Goal: Check status: Check status

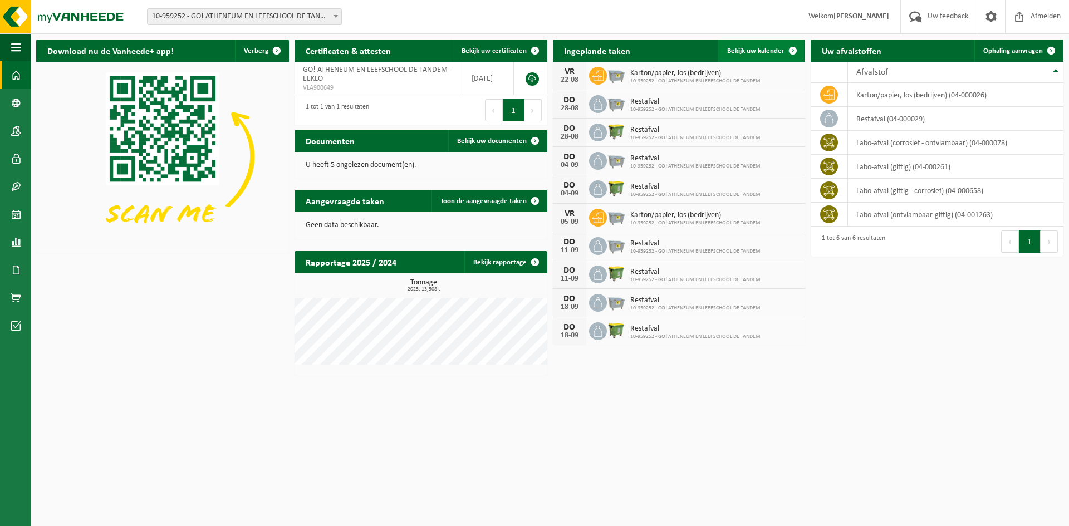
click at [780, 44] on link "Bekijk uw kalender" at bounding box center [761, 51] width 86 height 22
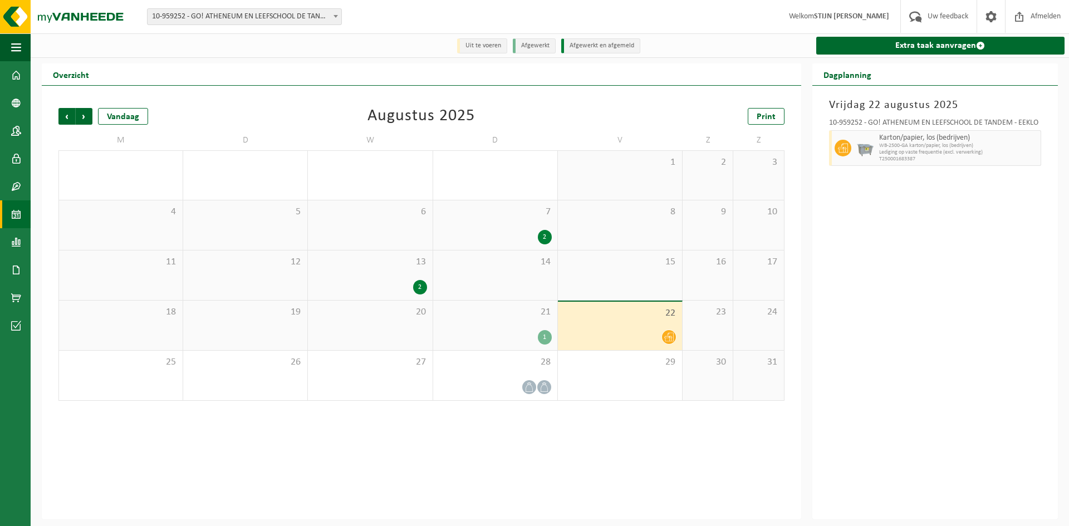
click at [543, 341] on div "1" at bounding box center [545, 337] width 14 height 14
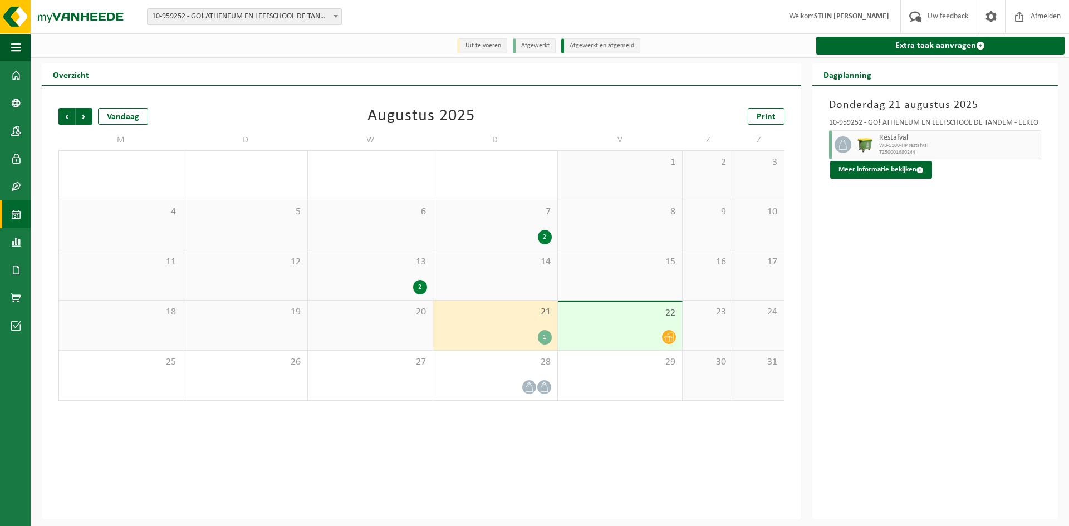
click at [539, 236] on div "2" at bounding box center [545, 237] width 14 height 14
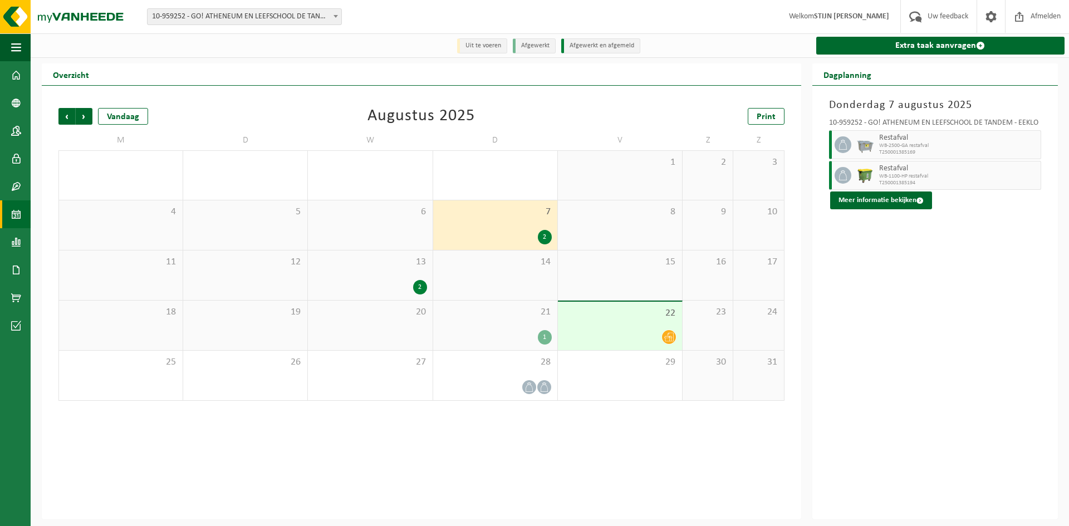
click at [549, 340] on div "1" at bounding box center [545, 337] width 14 height 14
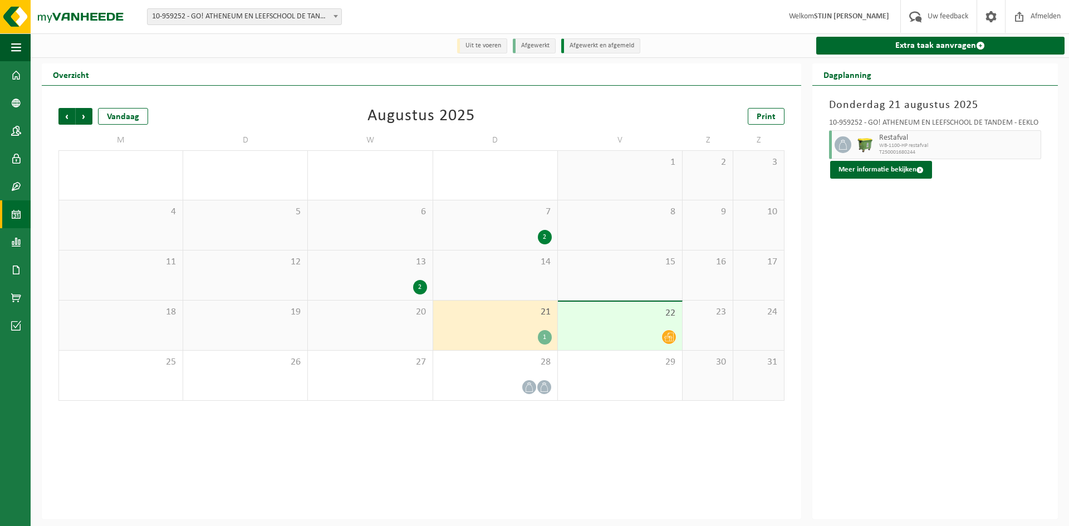
click at [665, 339] on icon at bounding box center [668, 336] width 9 height 9
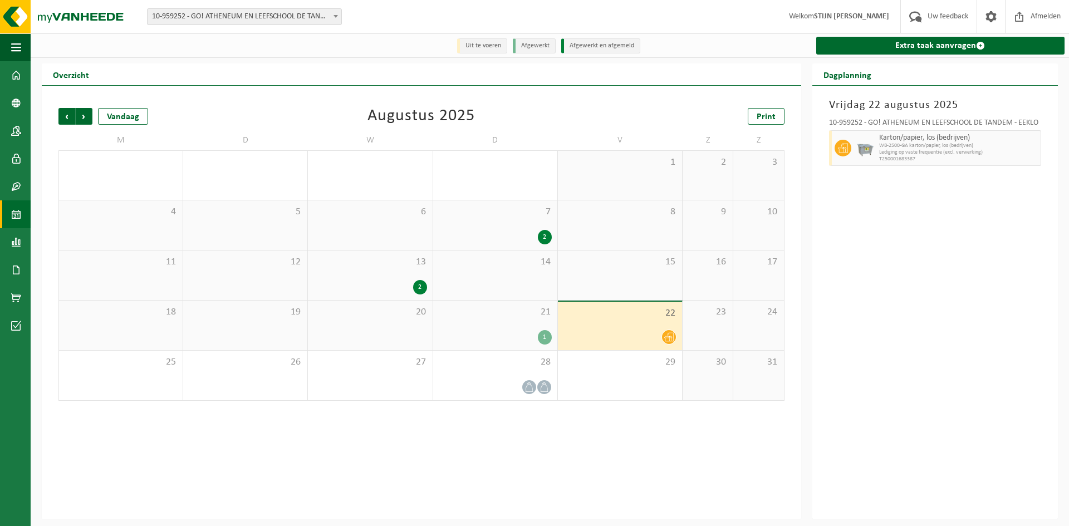
click at [547, 338] on div "1" at bounding box center [545, 337] width 14 height 14
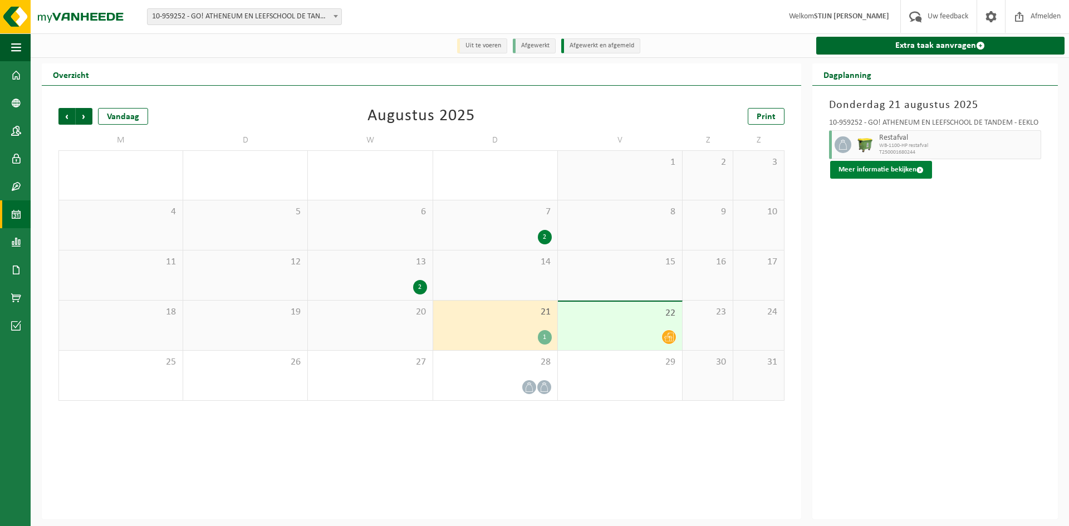
click at [887, 171] on button "Meer informatie bekijken" at bounding box center [881, 170] width 102 height 18
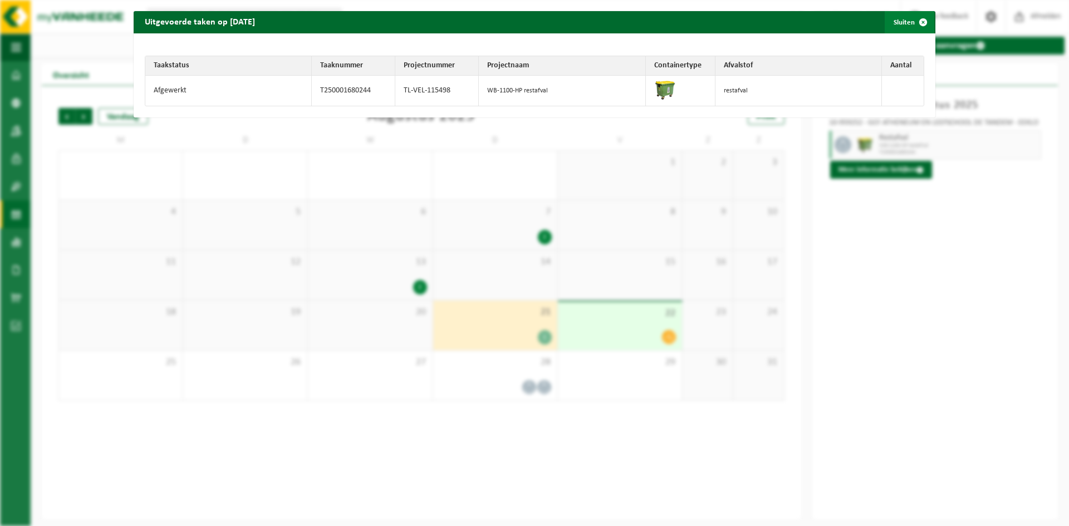
click at [913, 22] on span "button" at bounding box center [923, 22] width 22 height 22
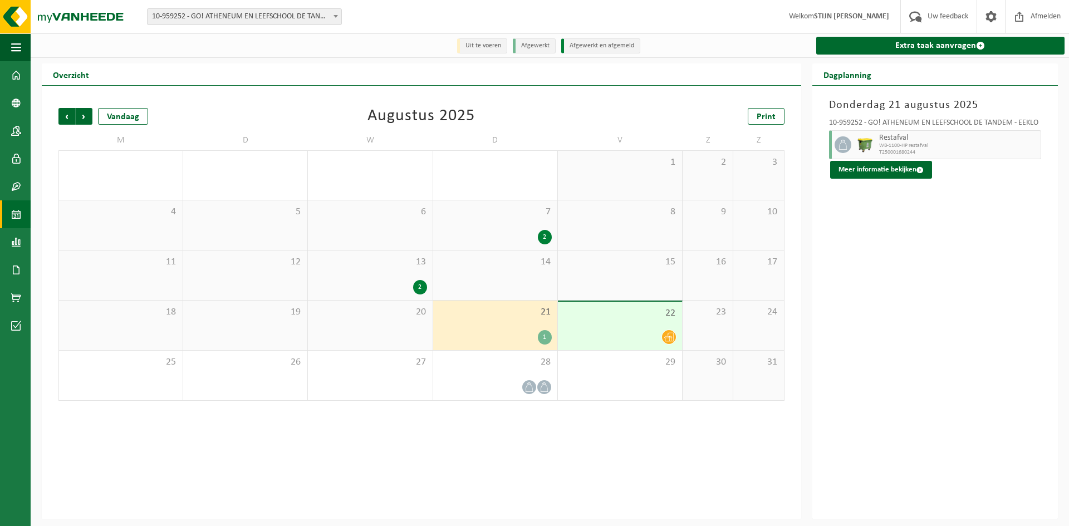
click at [542, 237] on div "2" at bounding box center [545, 237] width 14 height 14
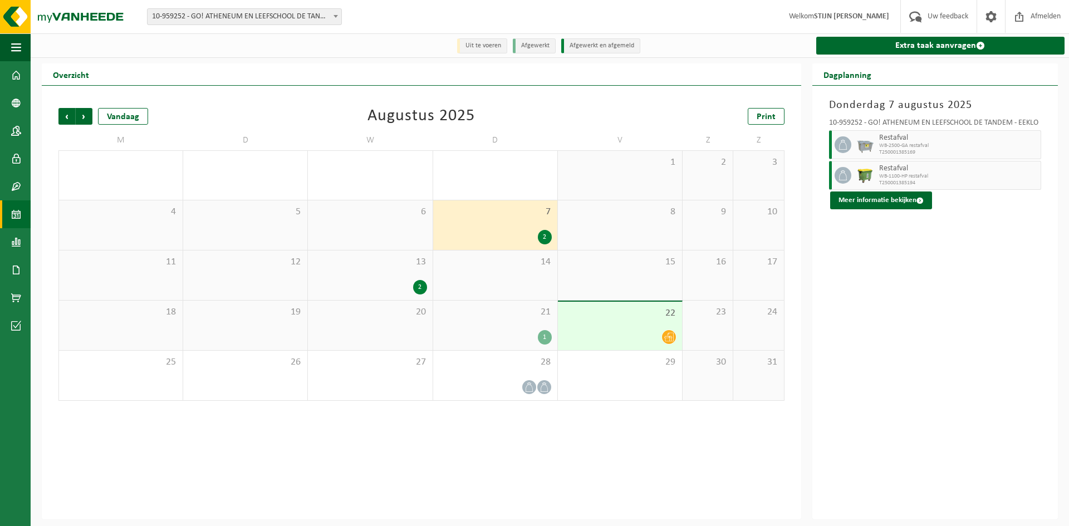
click at [542, 335] on div "1" at bounding box center [545, 337] width 14 height 14
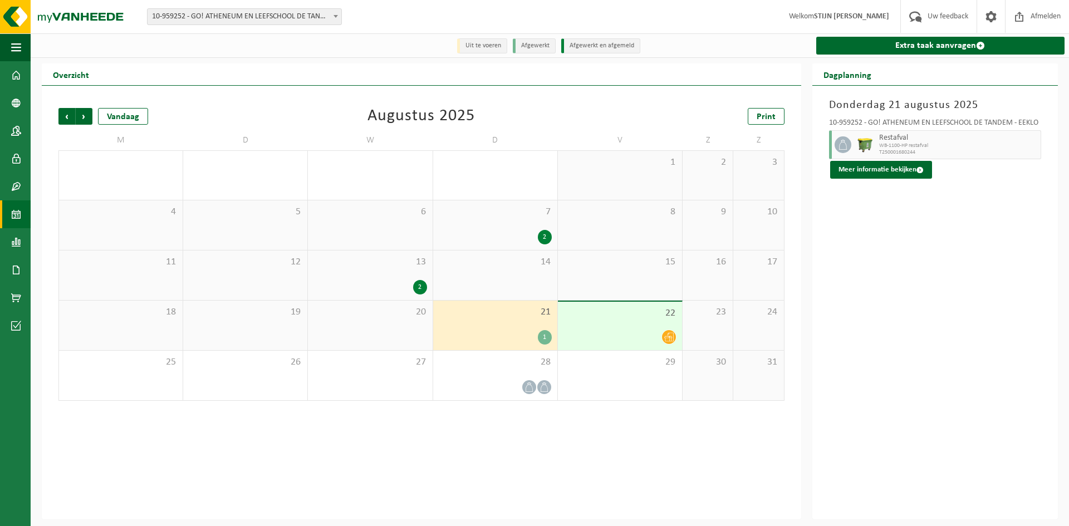
click at [669, 335] on icon at bounding box center [668, 336] width 9 height 9
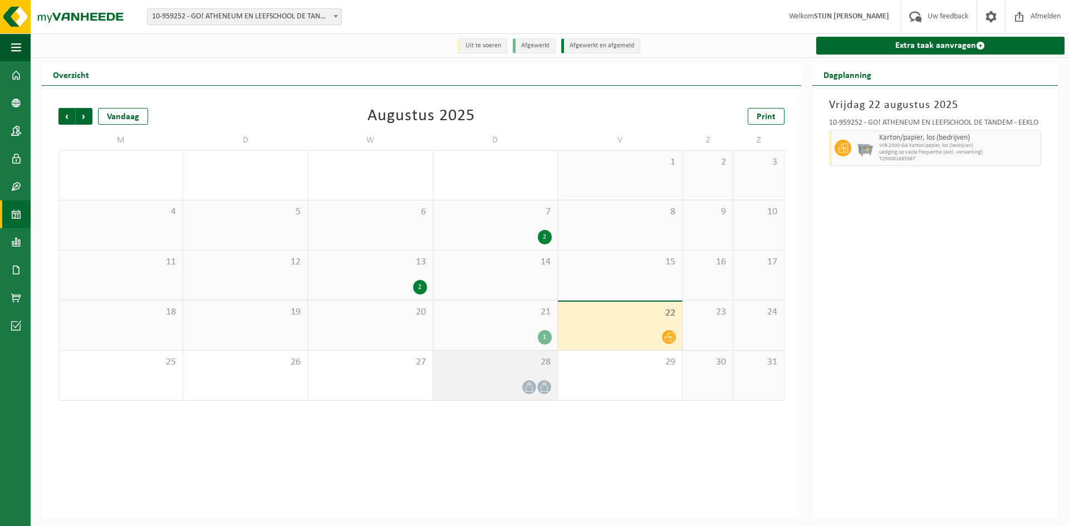
click at [544, 389] on icon at bounding box center [544, 387] width 9 height 9
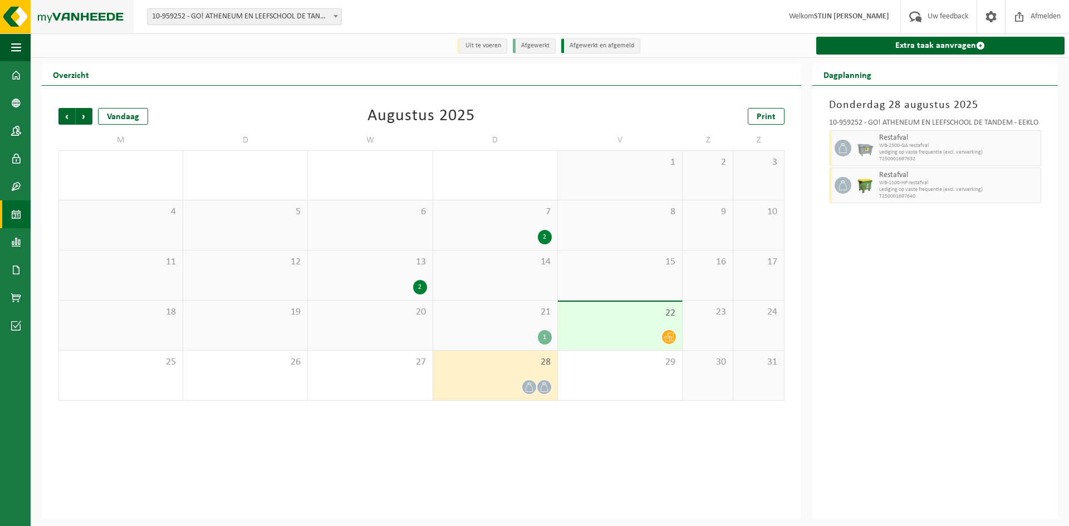
click at [35, 11] on img at bounding box center [67, 16] width 134 height 33
